Goal: Check status: Check status

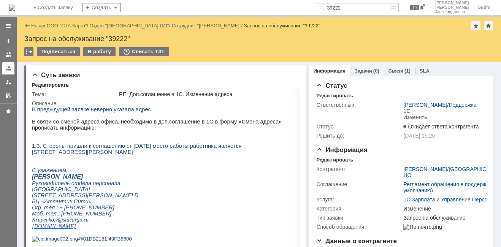
click at [13, 67] on link at bounding box center [8, 68] width 12 height 12
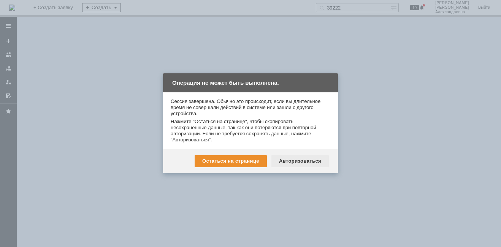
click at [304, 161] on div "Авторизоваться" at bounding box center [300, 161] width 57 height 12
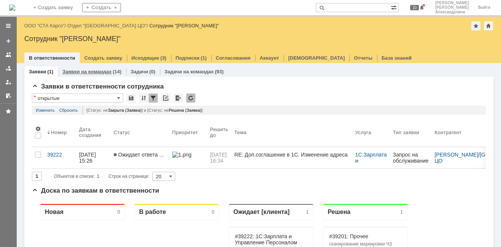
click at [72, 74] on link "Заявки на командах" at bounding box center [86, 72] width 49 height 6
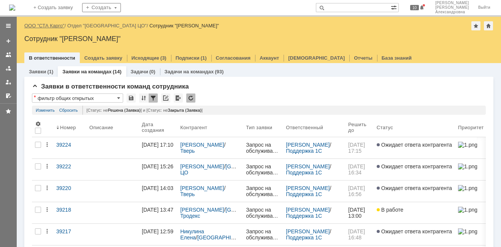
click at [54, 27] on link "ООО "СТА Карго"" at bounding box center [44, 26] width 40 height 6
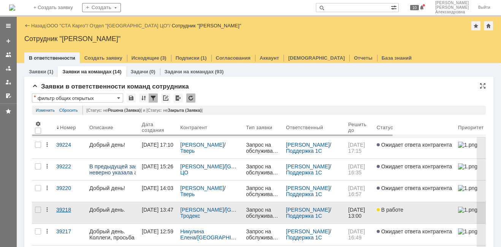
click at [69, 215] on link "39218" at bounding box center [69, 212] width 33 height 21
